Goal: Find specific page/section: Find specific page/section

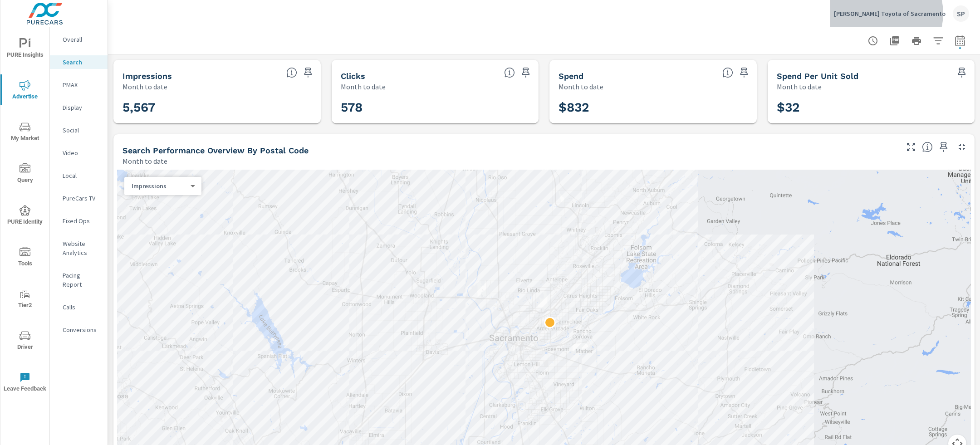
click at [912, 13] on p "[PERSON_NAME] Toyota of Sacramento" at bounding box center [890, 14] width 112 height 8
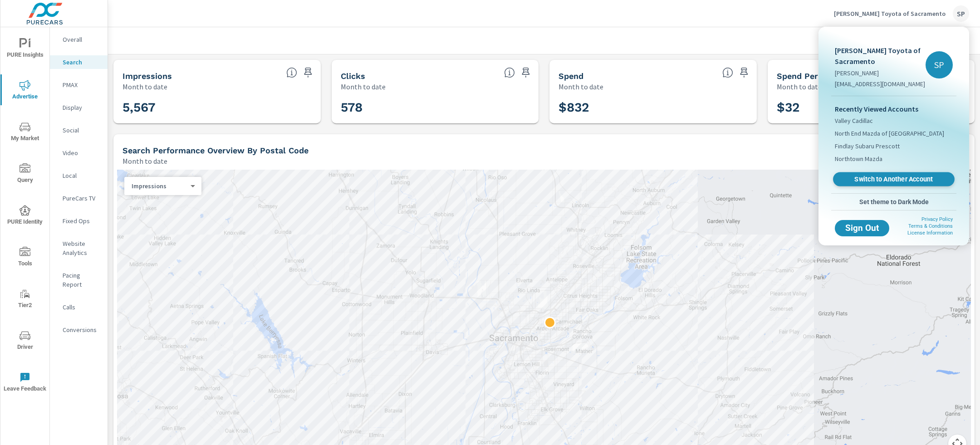
click at [872, 180] on span "Switch to Another Account" at bounding box center [893, 179] width 111 height 9
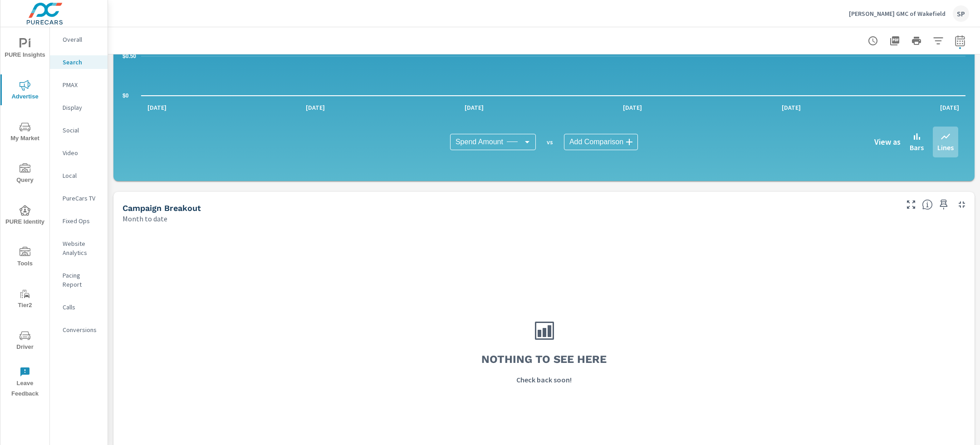
scroll to position [577, 0]
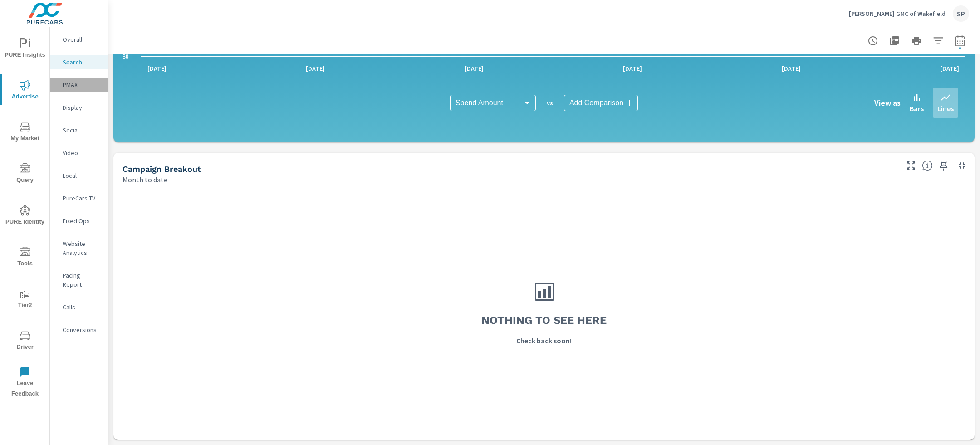
click at [67, 86] on p "PMAX" at bounding box center [82, 84] width 38 height 9
